Goal: Use online tool/utility: Use online tool/utility

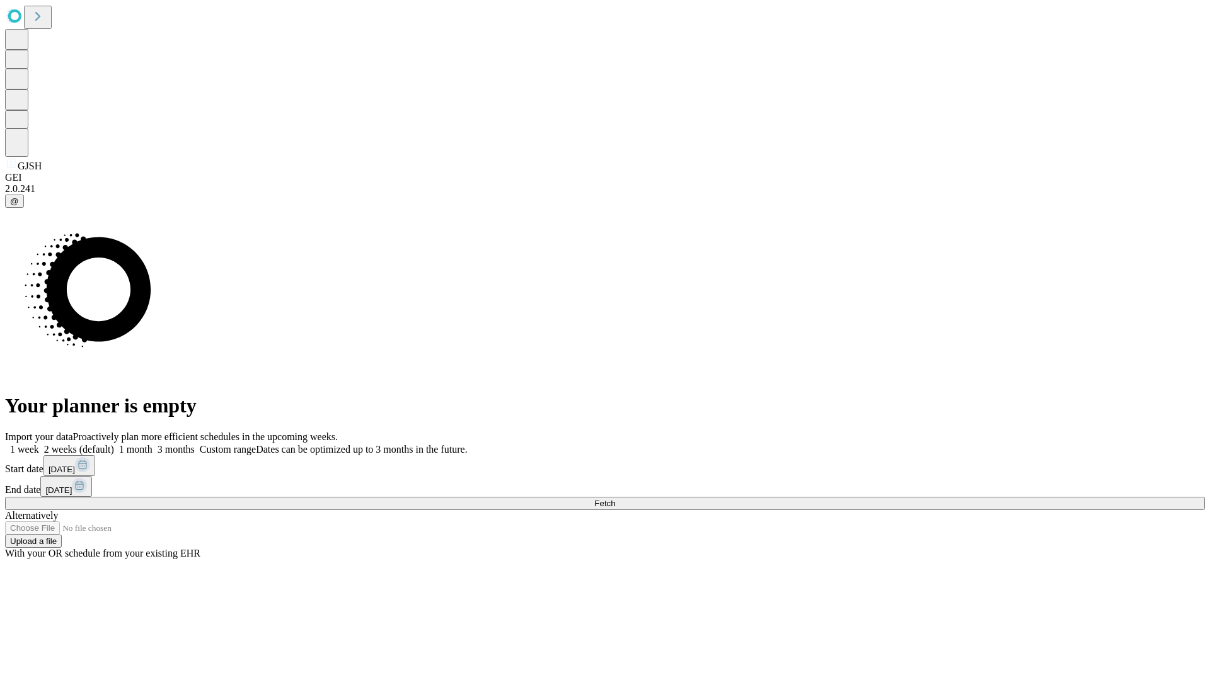
click at [615, 499] on span "Fetch" at bounding box center [604, 503] width 21 height 9
